Goal: Information Seeking & Learning: Learn about a topic

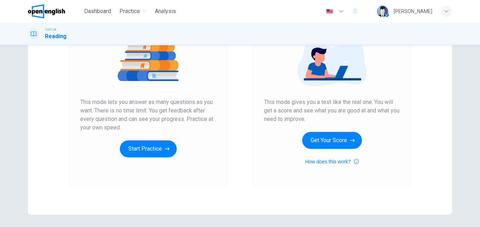
scroll to position [91, 0]
click at [150, 152] on button "Start Practice" at bounding box center [148, 148] width 57 height 17
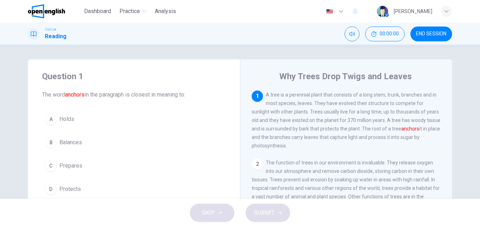
scroll to position [28, 0]
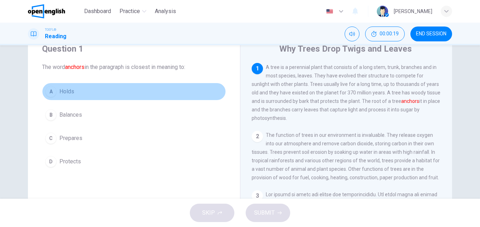
click at [62, 91] on span "Holds" at bounding box center [66, 91] width 15 height 8
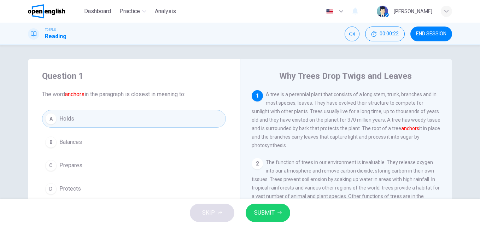
scroll to position [0, 0]
click at [349, 70] on div "Why Trees Drop Twigs and Leaves 1 A tree is a perennial plant that consists of …" at bounding box center [346, 182] width 212 height 246
click at [348, 76] on h4 "Why Trees Drop Twigs and Leaves" at bounding box center [345, 76] width 133 height 11
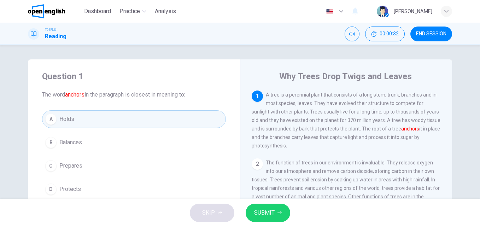
click at [348, 76] on h4 "Why Trees Drop Twigs and Leaves" at bounding box center [345, 76] width 133 height 11
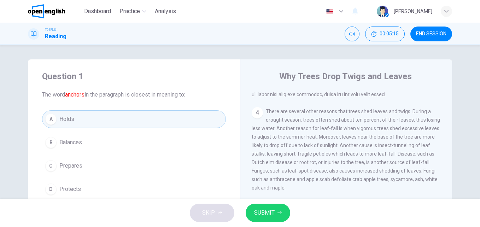
scroll to position [246, 0]
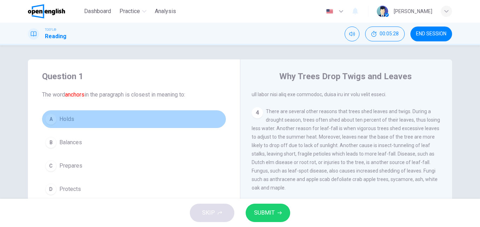
click at [65, 117] on span "Holds" at bounding box center [66, 119] width 15 height 8
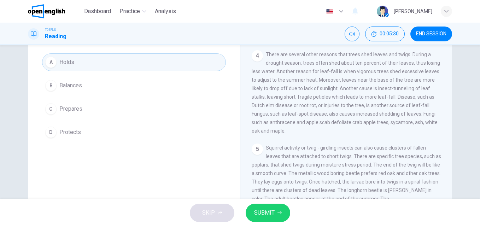
scroll to position [94, 0]
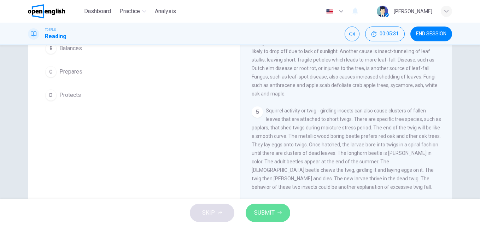
click at [260, 213] on span "SUBMIT" at bounding box center [264, 213] width 21 height 10
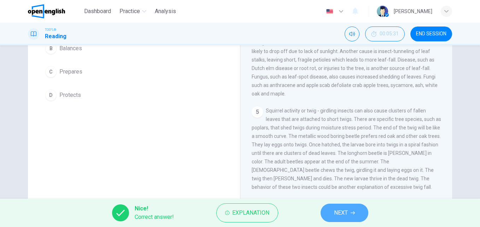
click at [341, 215] on span "NEXT" at bounding box center [341, 213] width 14 height 10
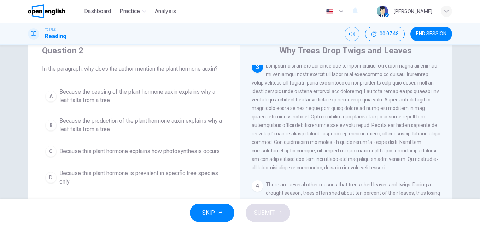
scroll to position [131, 0]
drag, startPoint x: 318, startPoint y: 152, endPoint x: 337, endPoint y: 150, distance: 18.8
click at [337, 150] on span at bounding box center [346, 116] width 189 height 108
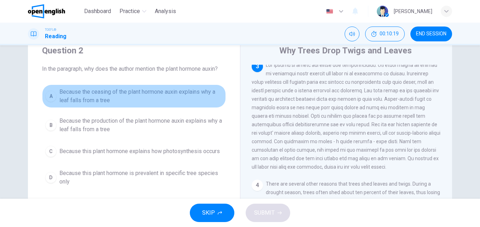
click at [89, 94] on span "Because the ceasing of the plant hormone auxin explains why a leaf falls from a…" at bounding box center [140, 96] width 163 height 17
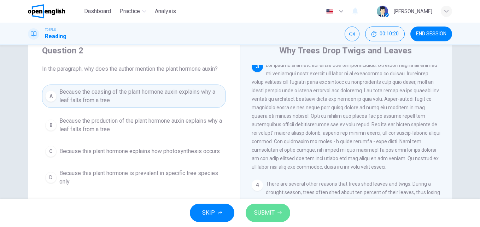
click at [258, 212] on span "SUBMIT" at bounding box center [264, 213] width 21 height 10
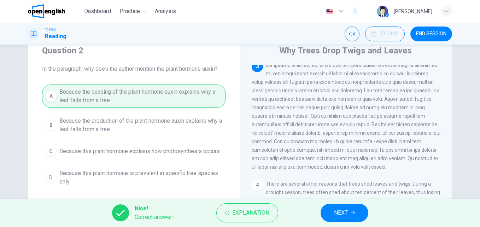
click at [329, 216] on button "NEXT" at bounding box center [345, 213] width 48 height 18
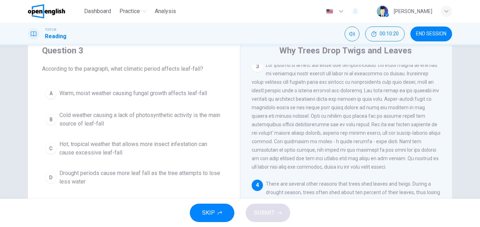
scroll to position [211, 0]
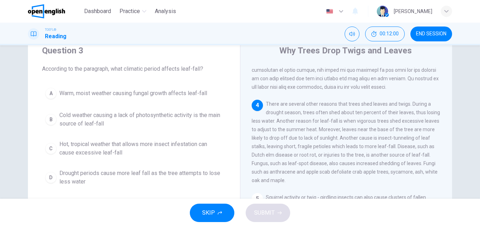
click at [150, 173] on span "Drought periods cause more leaf fall as the tree attempts to lose less water" at bounding box center [140, 177] width 163 height 17
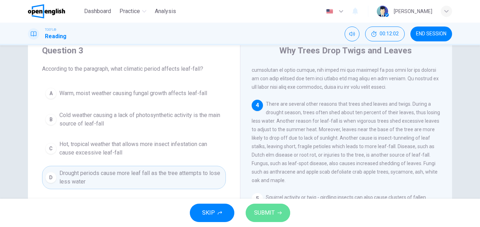
click at [270, 218] on button "SUBMIT" at bounding box center [268, 213] width 45 height 18
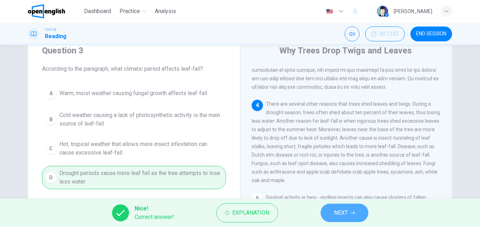
click at [343, 217] on span "NEXT" at bounding box center [341, 213] width 14 height 10
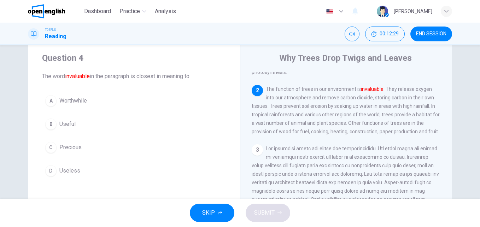
scroll to position [19, 0]
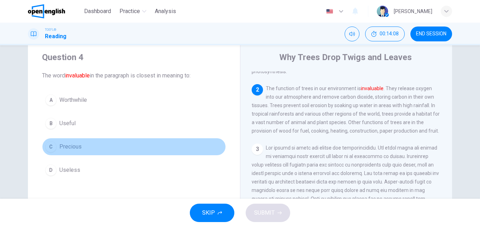
click at [67, 145] on span "Precious" at bounding box center [70, 147] width 22 height 8
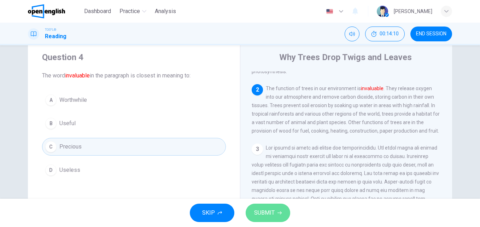
click at [259, 214] on span "SUBMIT" at bounding box center [264, 213] width 21 height 10
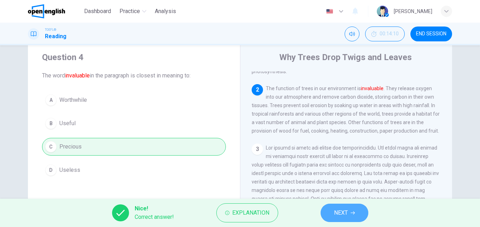
click at [340, 219] on button "NEXT" at bounding box center [345, 213] width 48 height 18
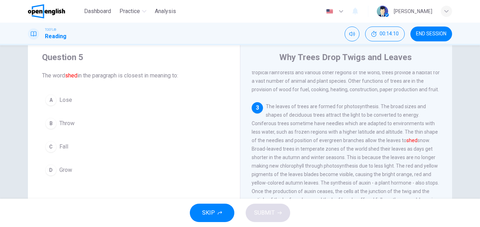
scroll to position [114, 0]
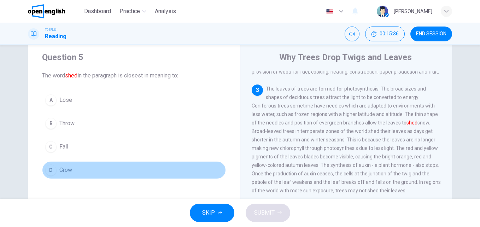
click at [63, 171] on span "Grow" at bounding box center [65, 170] width 13 height 8
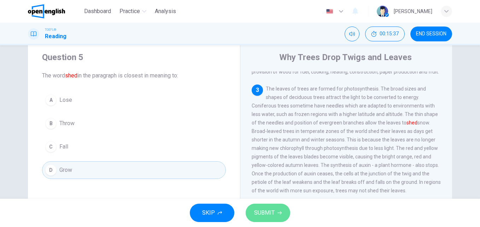
click at [259, 217] on span "SUBMIT" at bounding box center [264, 213] width 21 height 10
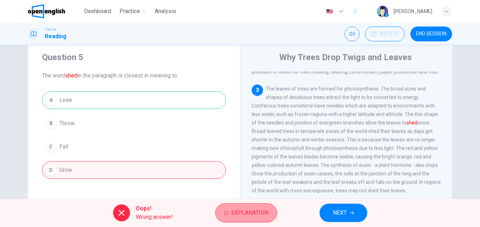
click at [229, 213] on button "Explanation" at bounding box center [246, 212] width 62 height 19
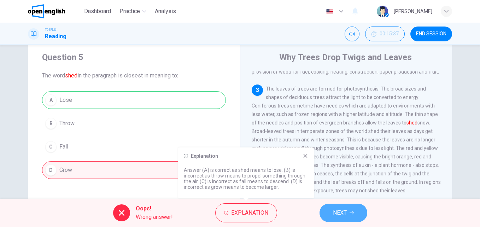
click at [347, 214] on button "NEXT" at bounding box center [344, 213] width 48 height 18
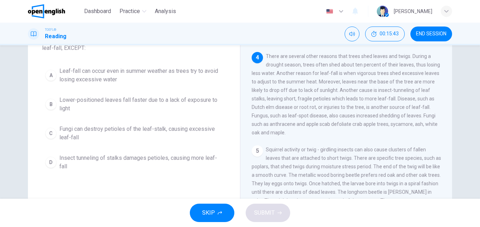
scroll to position [0, 0]
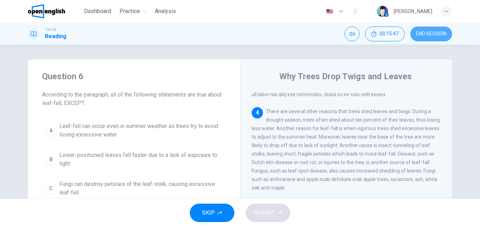
click at [422, 36] on span "END SESSION" at bounding box center [431, 34] width 30 height 6
